Goal: Task Accomplishment & Management: Use online tool/utility

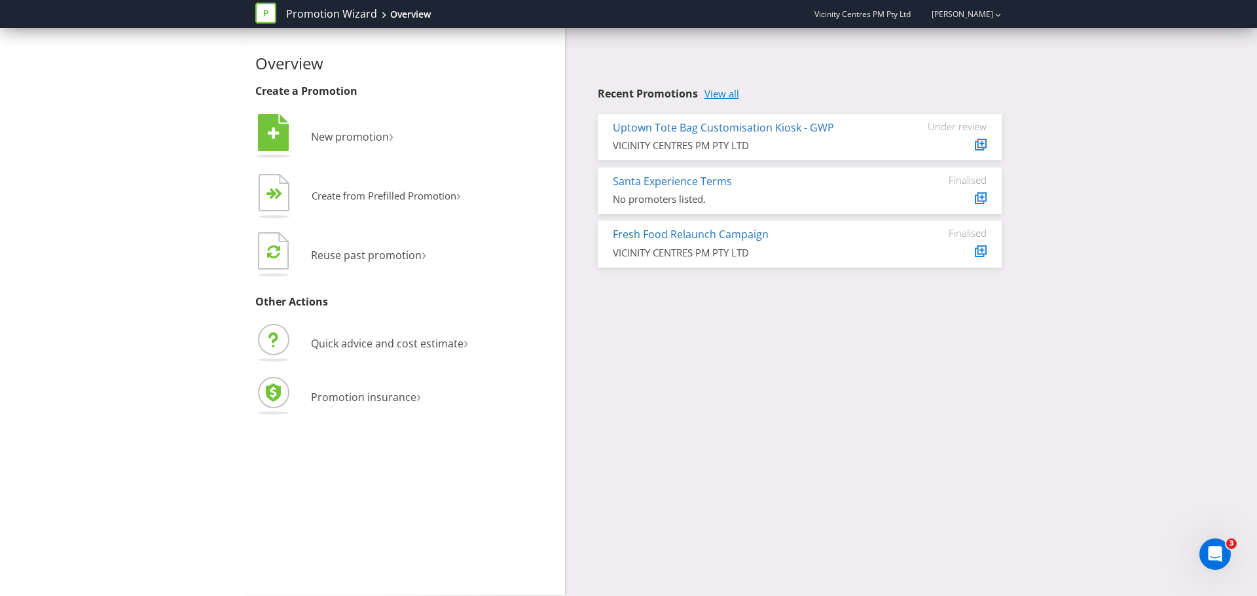
click at [722, 95] on link "View all" at bounding box center [721, 93] width 35 height 11
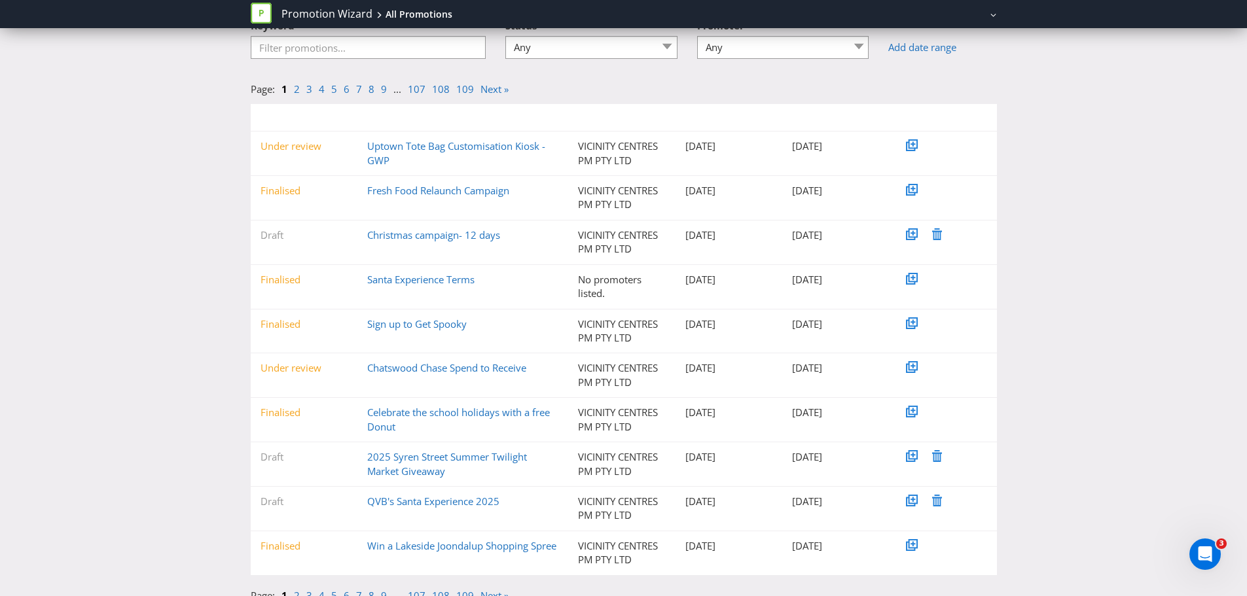
scroll to position [109, 0]
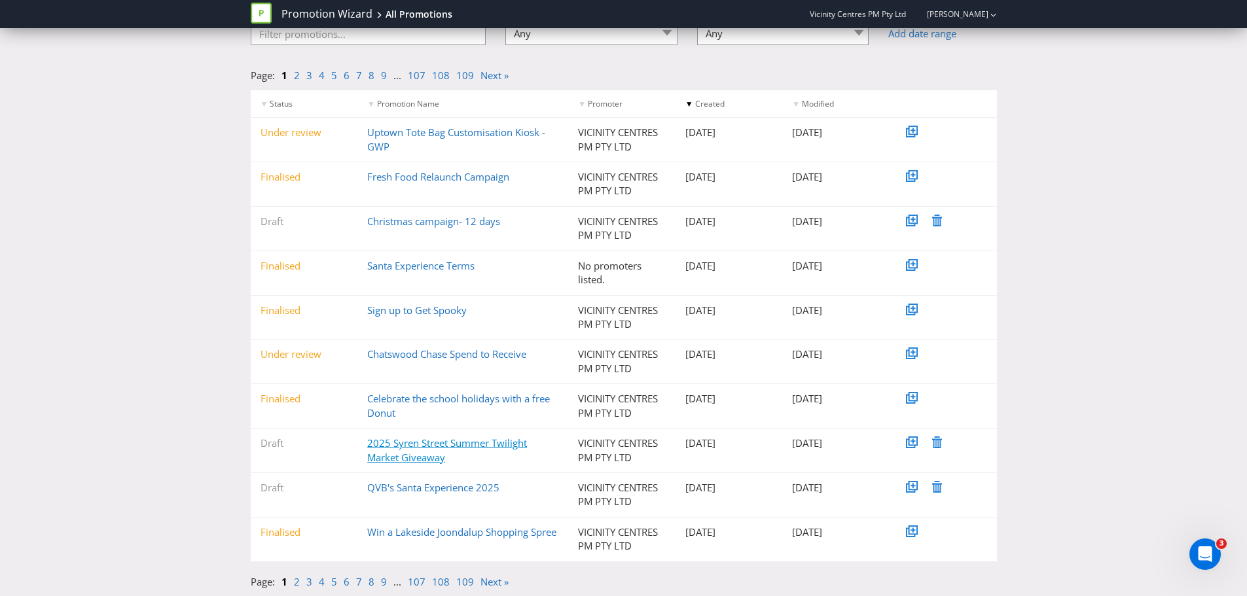
click at [405, 438] on link "2025 Syren Street Summer Twilight Market Giveaway" at bounding box center [447, 450] width 160 height 27
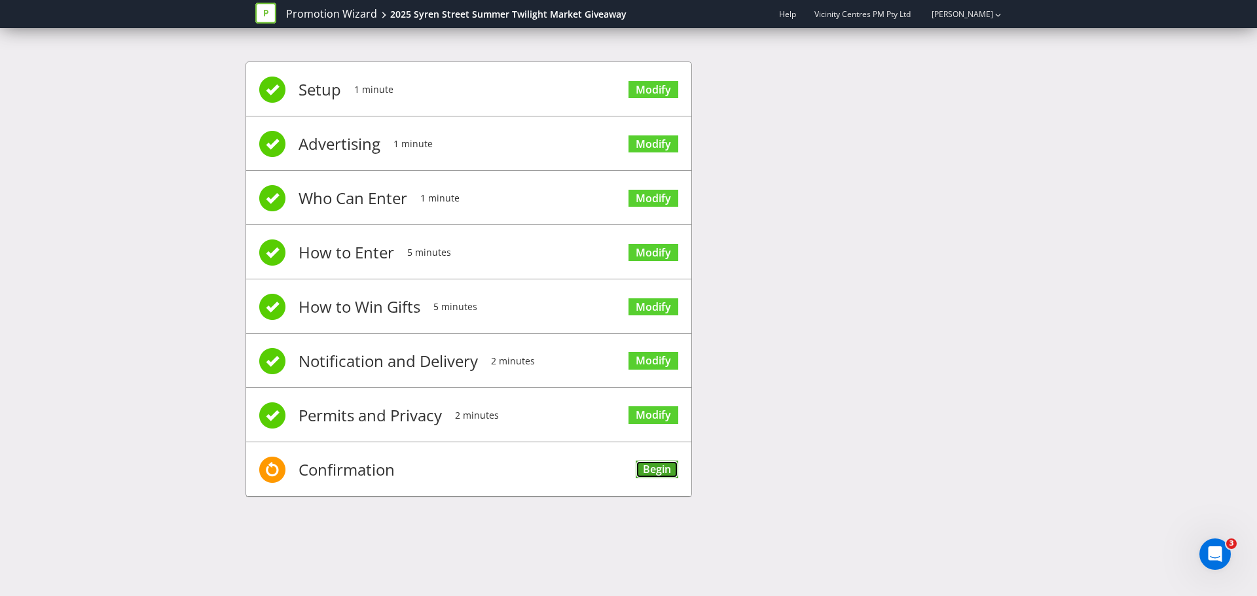
click at [652, 473] on link "Begin" at bounding box center [656, 470] width 43 height 18
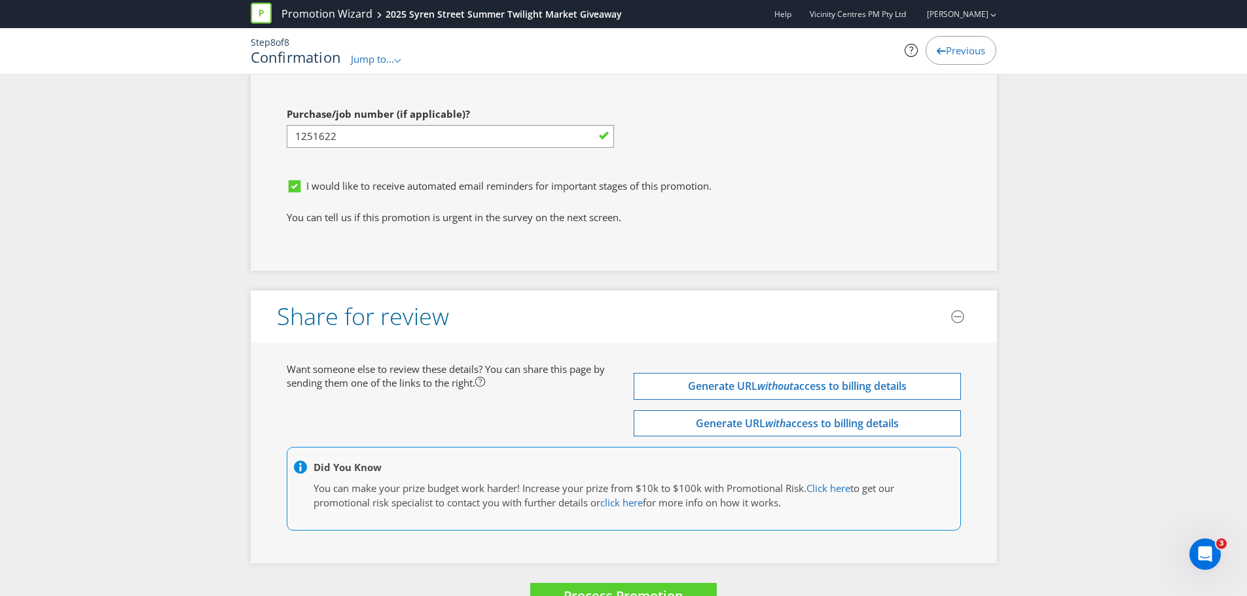
scroll to position [3867, 0]
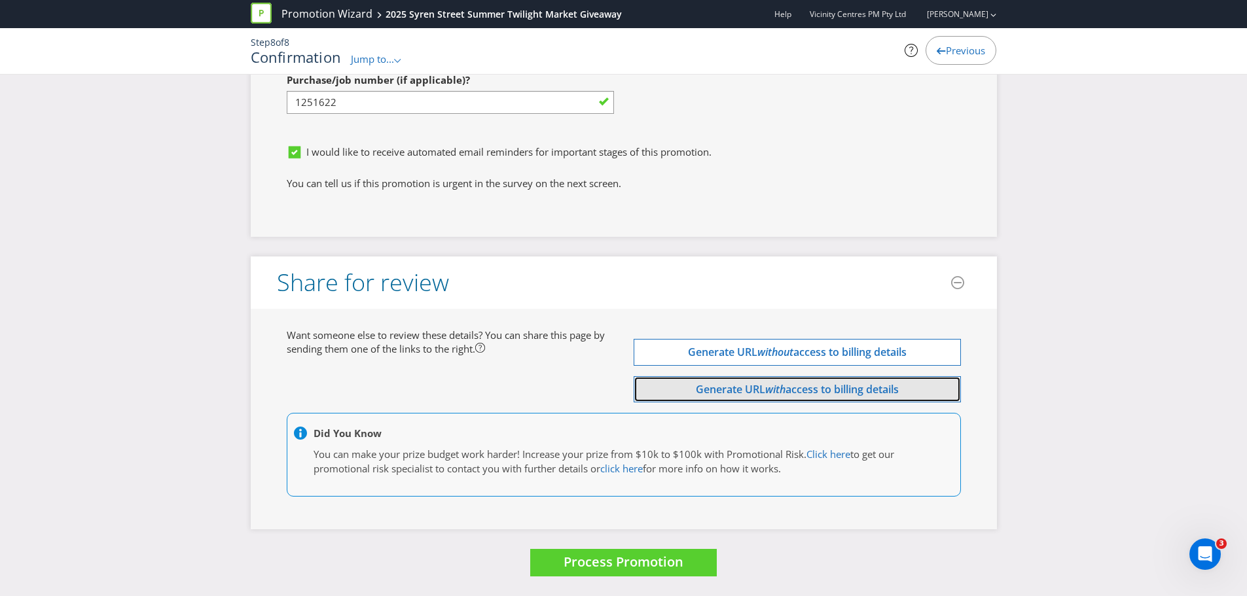
click at [782, 380] on button "Generate URL with access to billing details" at bounding box center [797, 389] width 327 height 27
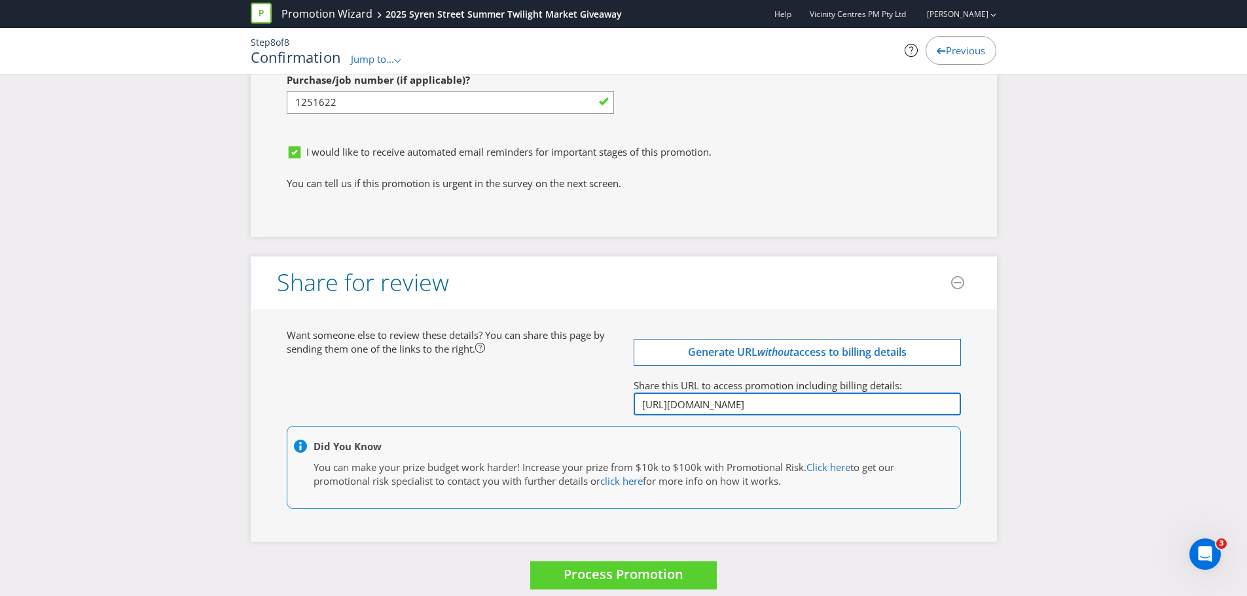
click at [687, 409] on input "[URL][DOMAIN_NAME]" at bounding box center [797, 404] width 327 height 23
